Goal: Navigation & Orientation: Find specific page/section

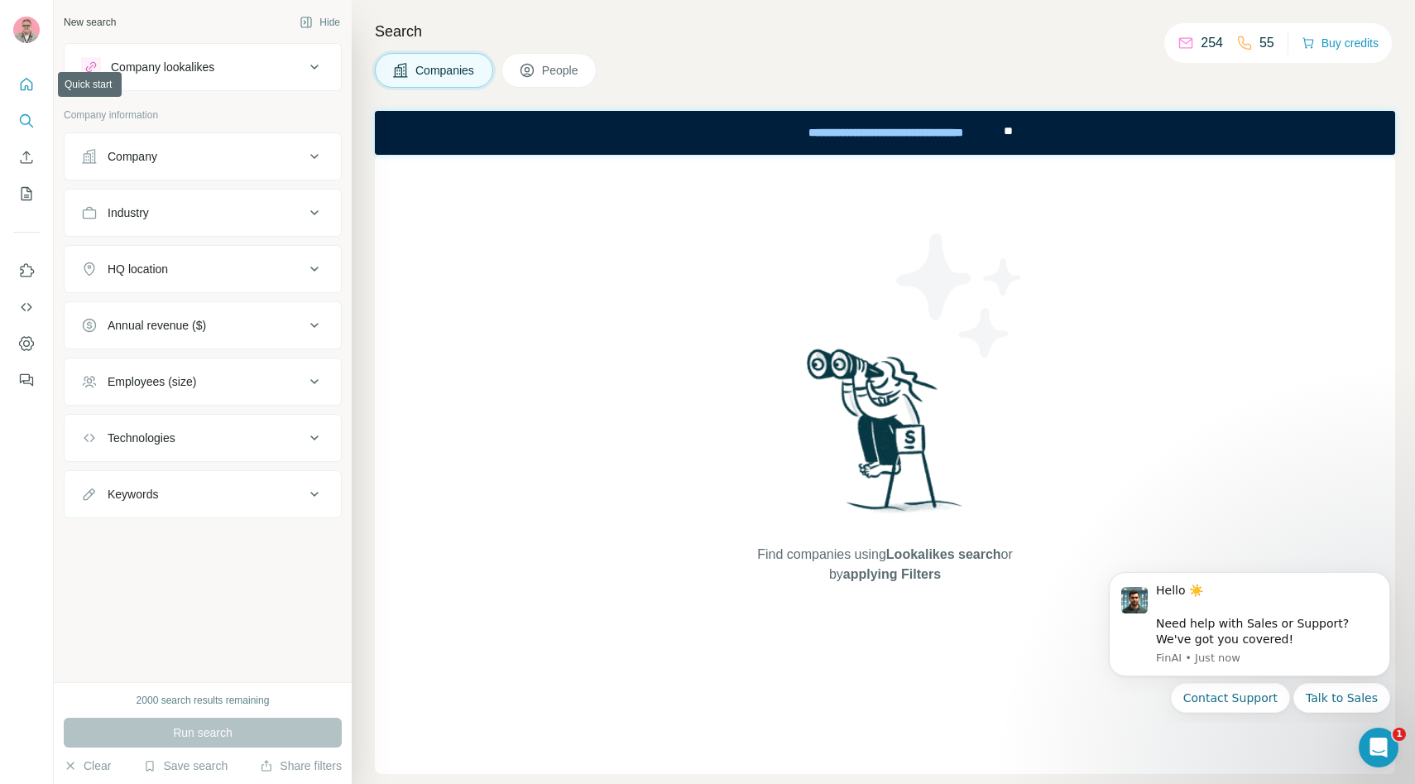
click at [26, 82] on icon "Quick start" at bounding box center [26, 84] width 17 height 17
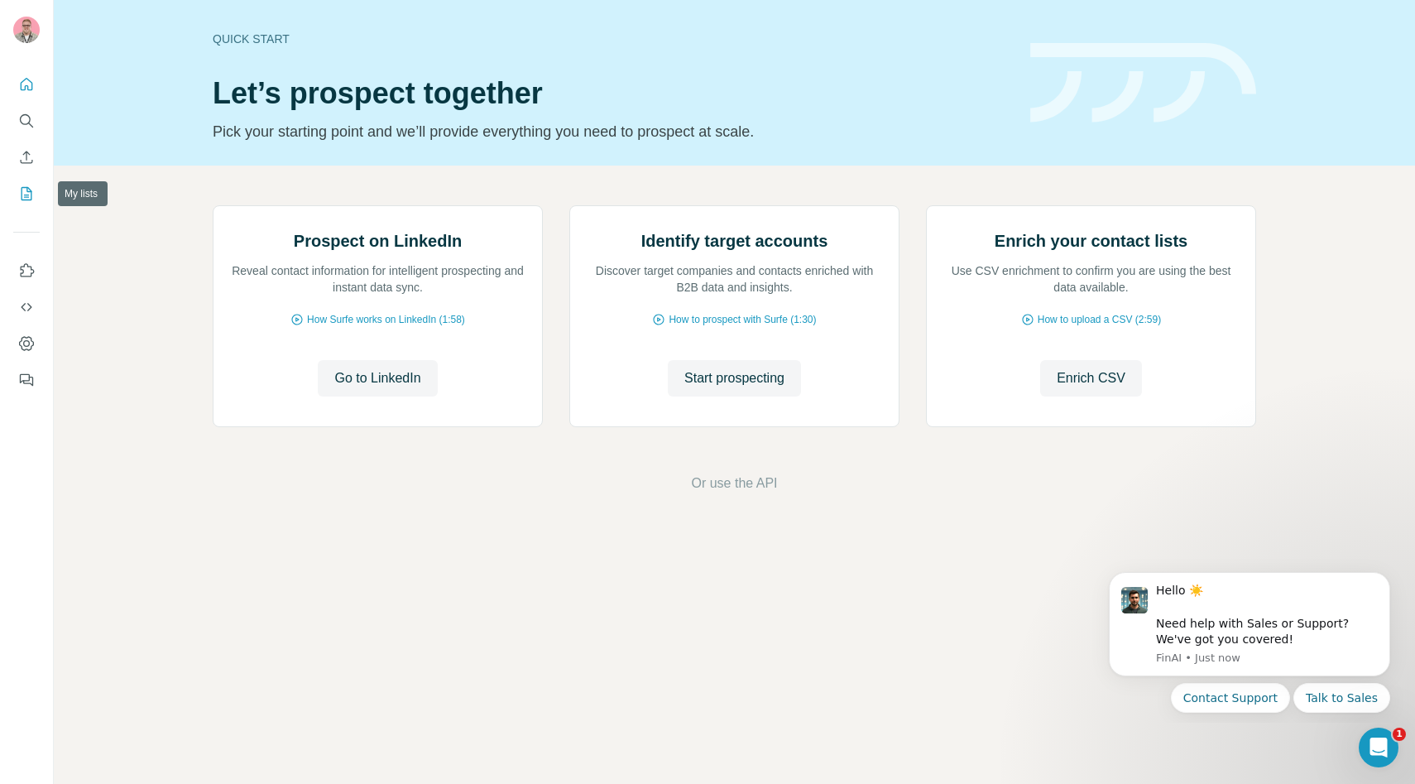
click at [24, 193] on icon "My lists" at bounding box center [26, 193] width 17 height 17
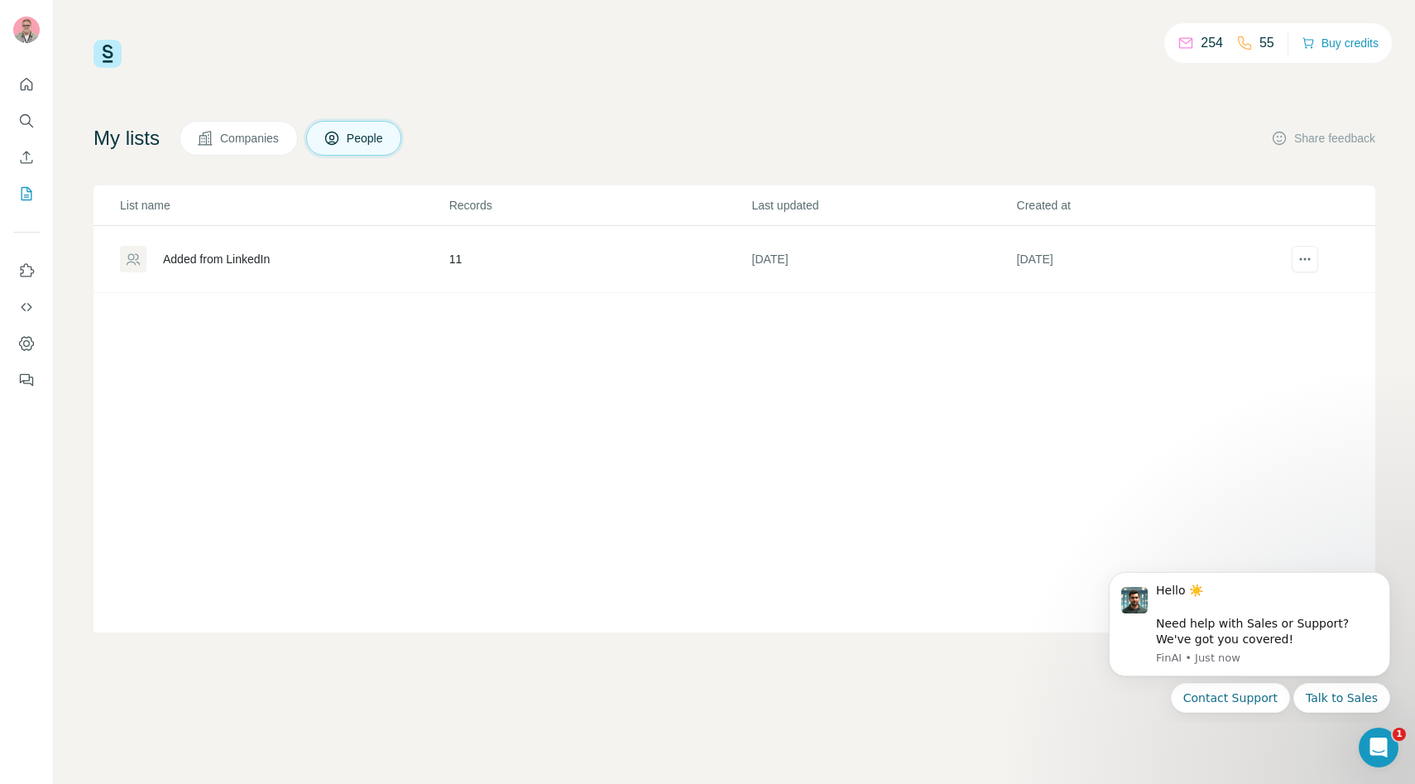
click at [234, 257] on div "Added from LinkedIn" at bounding box center [216, 259] width 107 height 17
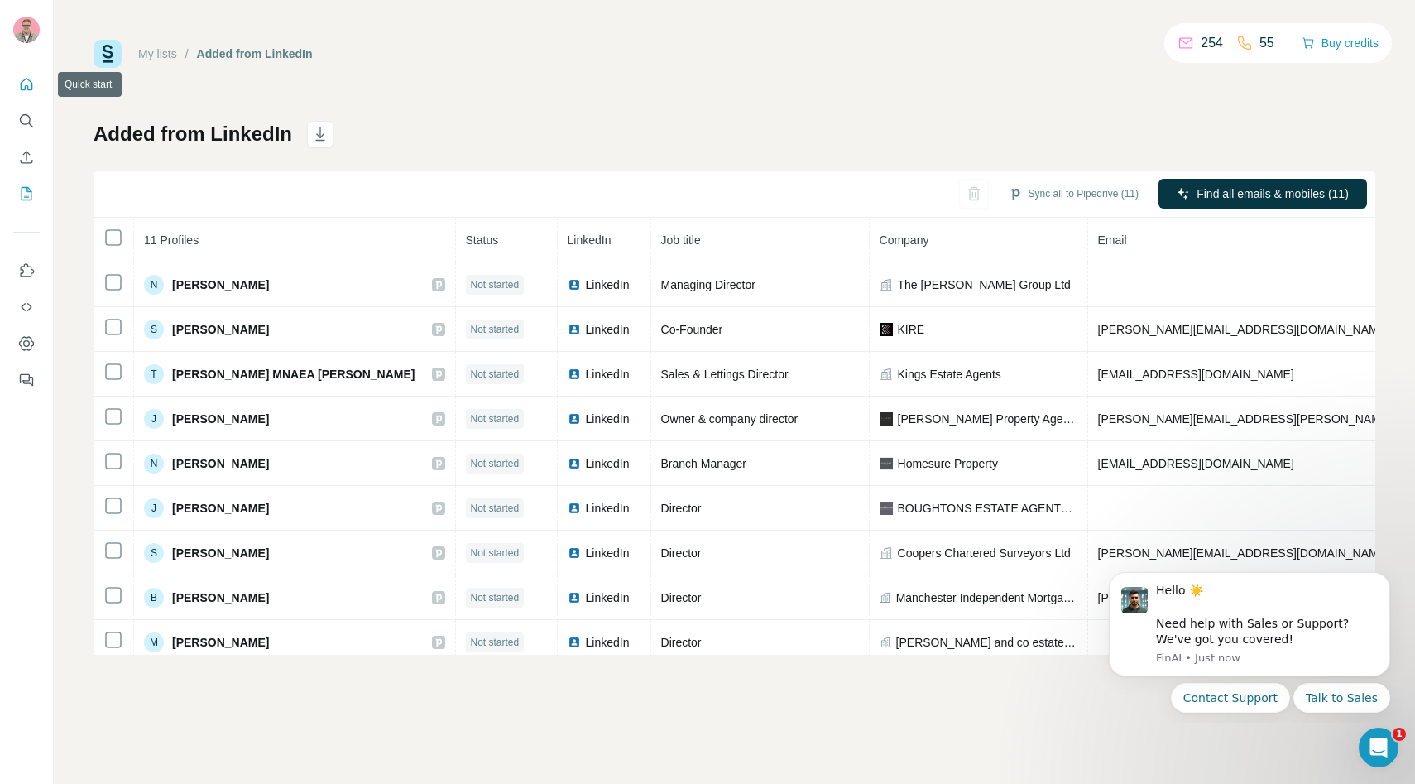
click at [38, 83] on button "Quick start" at bounding box center [26, 85] width 26 height 30
